Goal: Task Accomplishment & Management: Use online tool/utility

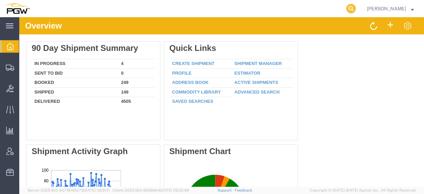
click at [356, 11] on icon at bounding box center [352, 9] width 10 height 10
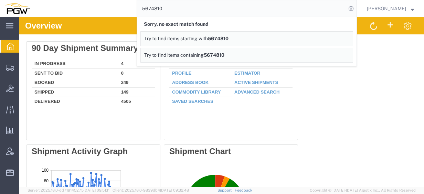
click at [176, 8] on input "5674810" at bounding box center [241, 8] width 209 height 17
click at [165, 9] on input "5674810" at bounding box center [241, 8] width 209 height 17
type input "56748410"
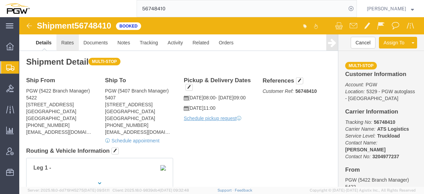
click link "Rates"
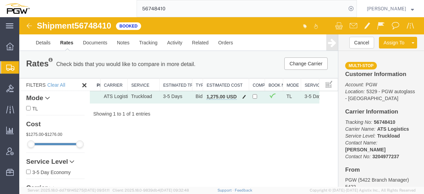
click at [245, 97] on span "button" at bounding box center [245, 96] width 4 height 5
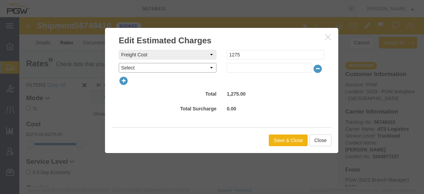
click at [163, 69] on select "Select AES Filing Accessorial Delivery Charge Additional Invoice Details Addres…" at bounding box center [168, 68] width 98 height 10
select select "VEHI_FUR_NOT_USED"
click at [119, 63] on select "Select AES Filing Accessorial Delivery Charge Additional Invoice Details Addres…" at bounding box center [168, 68] width 98 height 10
click at [258, 71] on input "text" at bounding box center [269, 68] width 84 height 10
type input "250"
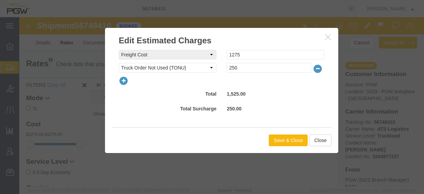
click at [293, 141] on button "Save & Close" at bounding box center [288, 141] width 39 height 12
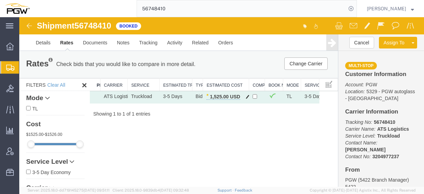
click at [247, 95] on span "button" at bounding box center [248, 96] width 4 height 5
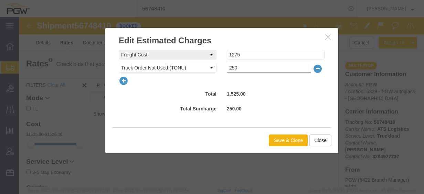
click at [240, 70] on input "250" at bounding box center [269, 68] width 84 height 10
drag, startPoint x: 243, startPoint y: 69, endPoint x: 195, endPoint y: 64, distance: 47.7
click at [196, 64] on div "Fee Type Select AES Filing Accessorial Delivery Charge Additional Invoice Detai…" at bounding box center [222, 68] width 216 height 10
type input "150"
click at [276, 135] on button "Save & Close" at bounding box center [288, 141] width 39 height 12
